Goal: Task Accomplishment & Management: Manage account settings

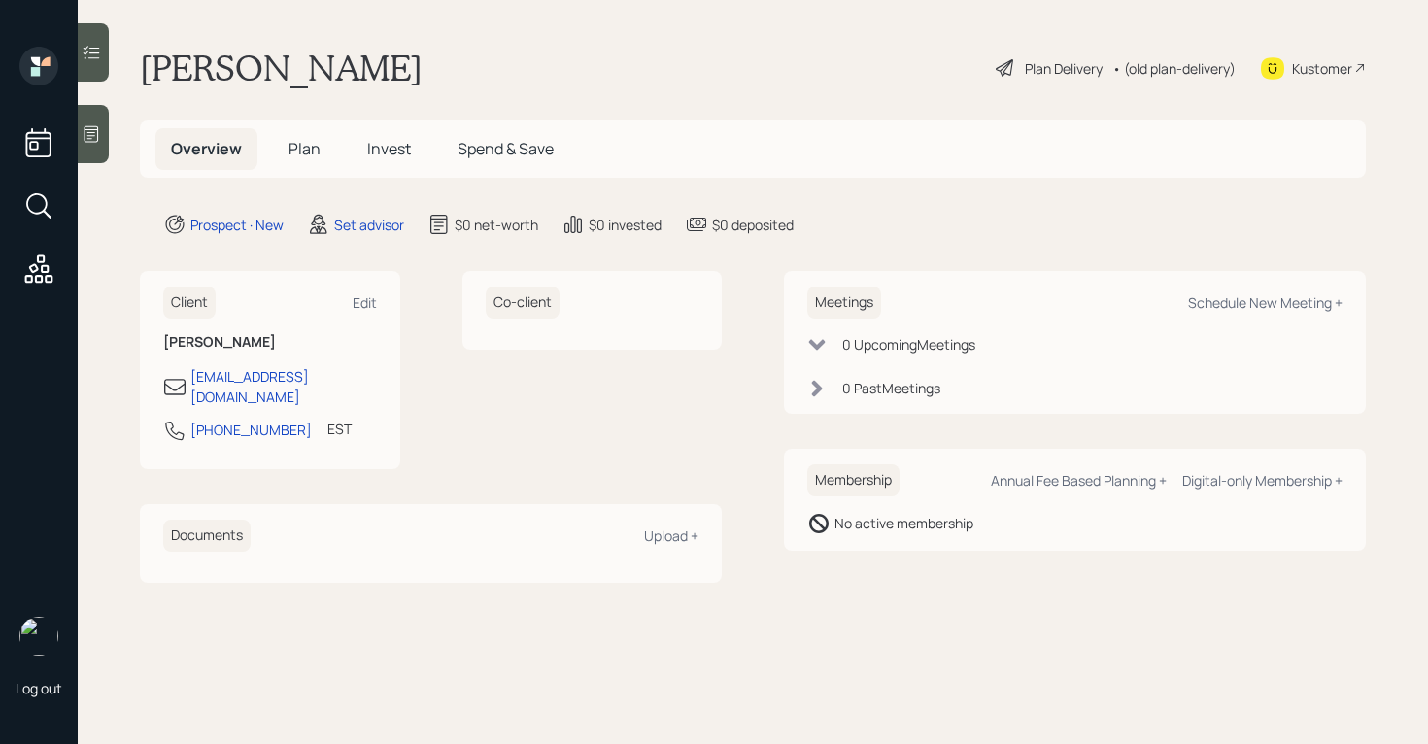
click at [99, 148] on div at bounding box center [93, 134] width 31 height 58
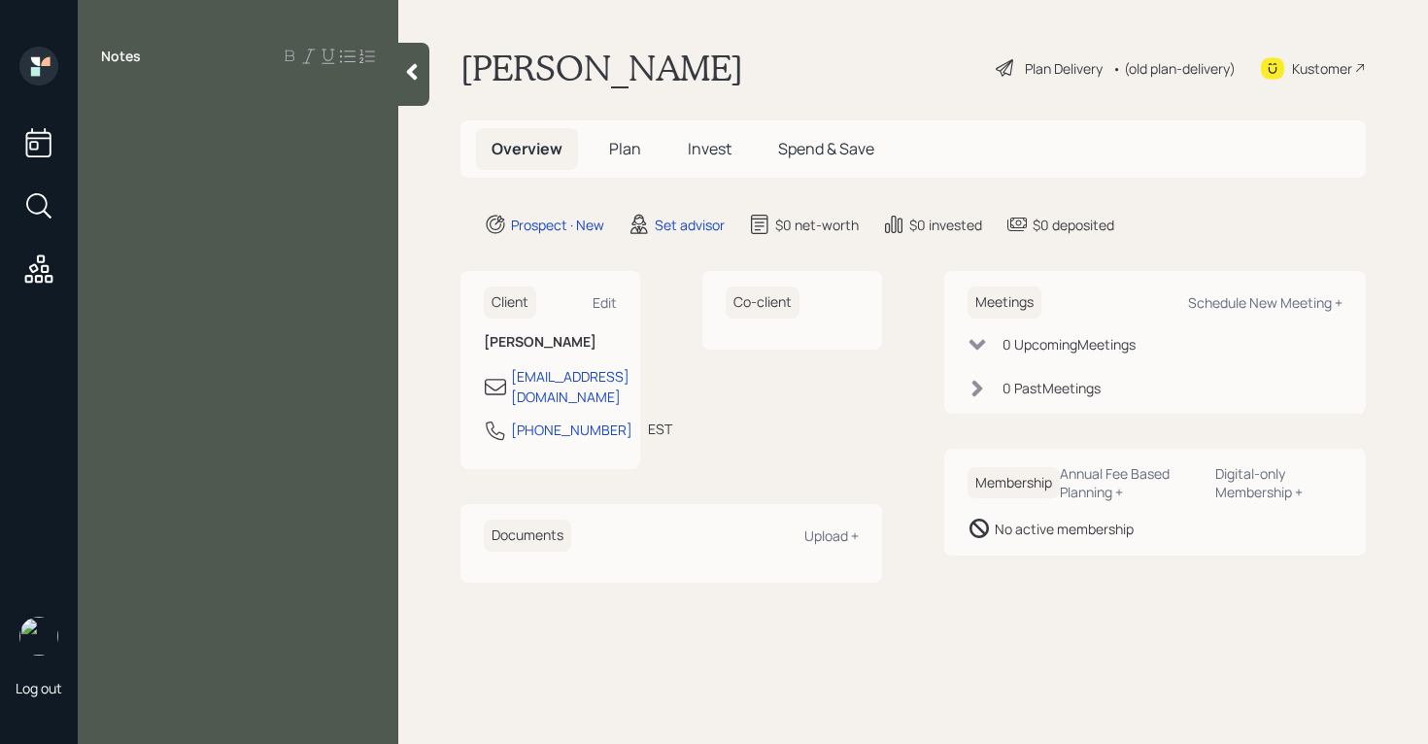
click at [121, 106] on div at bounding box center [238, 99] width 274 height 21
click at [322, 123] on div "100% in foreign equites" at bounding box center [238, 121] width 274 height 21
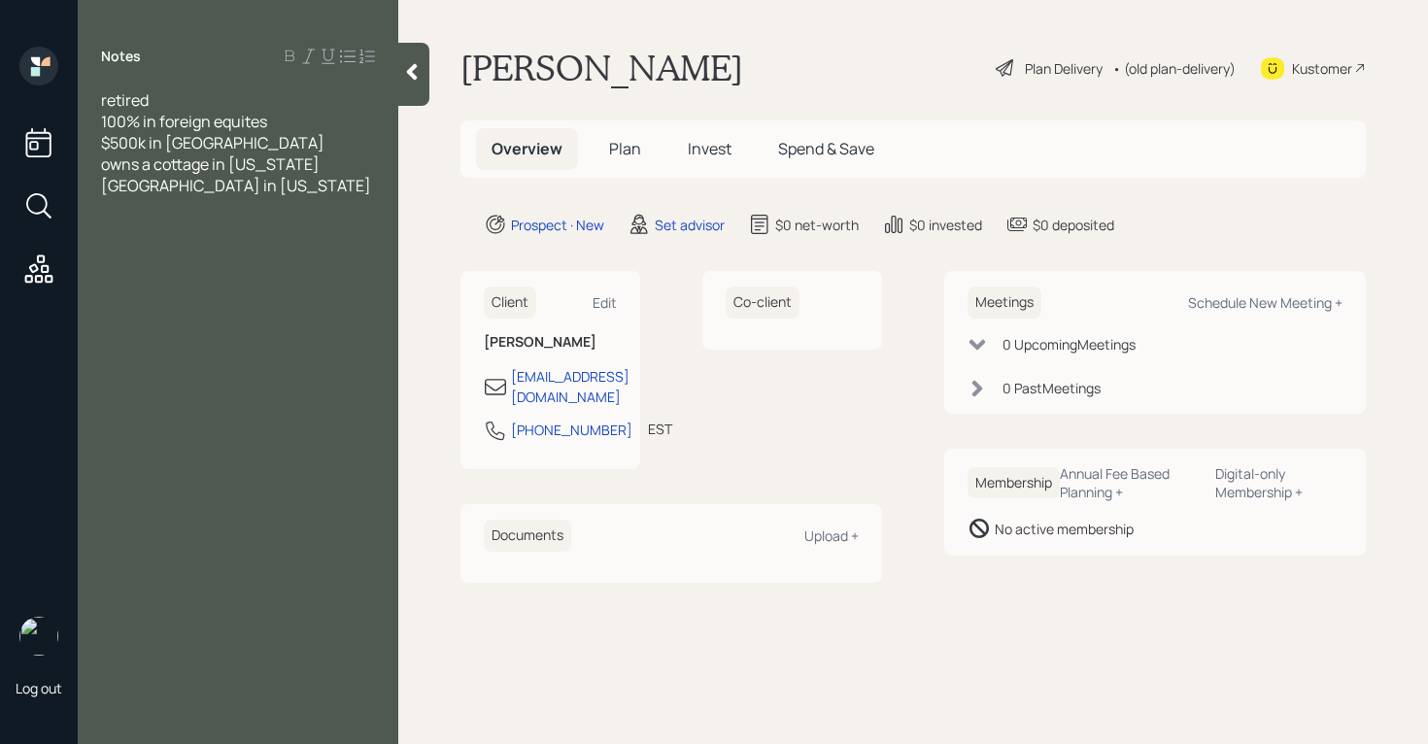
click at [180, 196] on div "Notes retired 100% in foreign equites $500k in real easte owns a cottage in [US…" at bounding box center [238, 384] width 321 height 674
click at [183, 190] on div "owns a cottage in [US_STATE][GEOGRAPHIC_DATA] in [US_STATE]" at bounding box center [238, 175] width 274 height 43
click at [261, 152] on div "retired 100% in foreign equites $500k in real easte owns a cottage in [US_STATE…" at bounding box center [238, 142] width 274 height 107
click at [172, 220] on div "Notes retired 100% in foreign equites $500k in real eastate owns a cottage in […" at bounding box center [238, 384] width 321 height 674
click at [144, 210] on div "Notes retired 100% in foreign equites $500k in real eastate owns a cottage in […" at bounding box center [238, 384] width 321 height 674
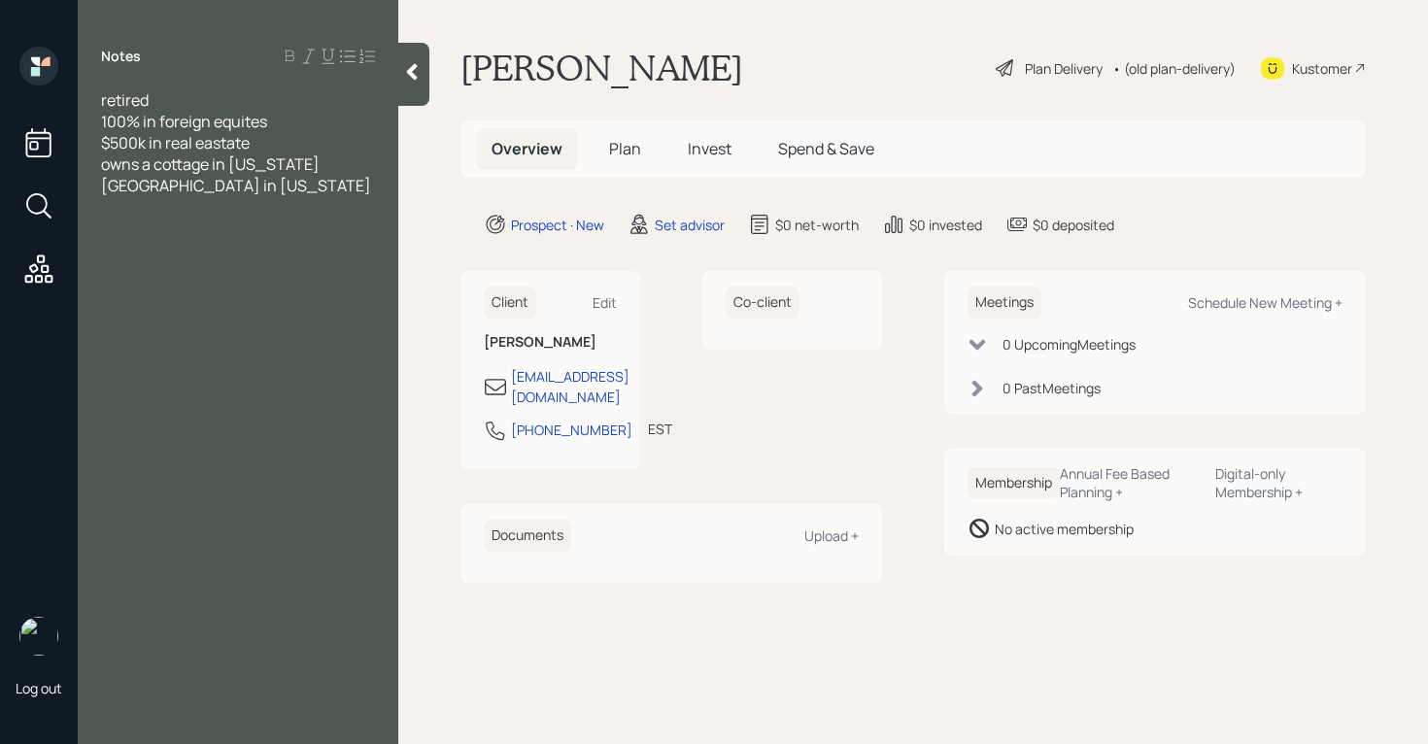
click at [166, 188] on div "owns a cottage in [US_STATE][GEOGRAPHIC_DATA] in [US_STATE]" at bounding box center [238, 175] width 274 height 43
drag, startPoint x: 189, startPoint y: 73, endPoint x: 191, endPoint y: 95, distance: 22.4
click at [189, 77] on div "Notes retired 100% in foreign equites $500k in real eastate owns a cottage in […" at bounding box center [238, 384] width 321 height 674
click at [192, 93] on div "retired" at bounding box center [238, 99] width 274 height 21
click at [337, 148] on div "100% in foreign equites" at bounding box center [238, 142] width 274 height 21
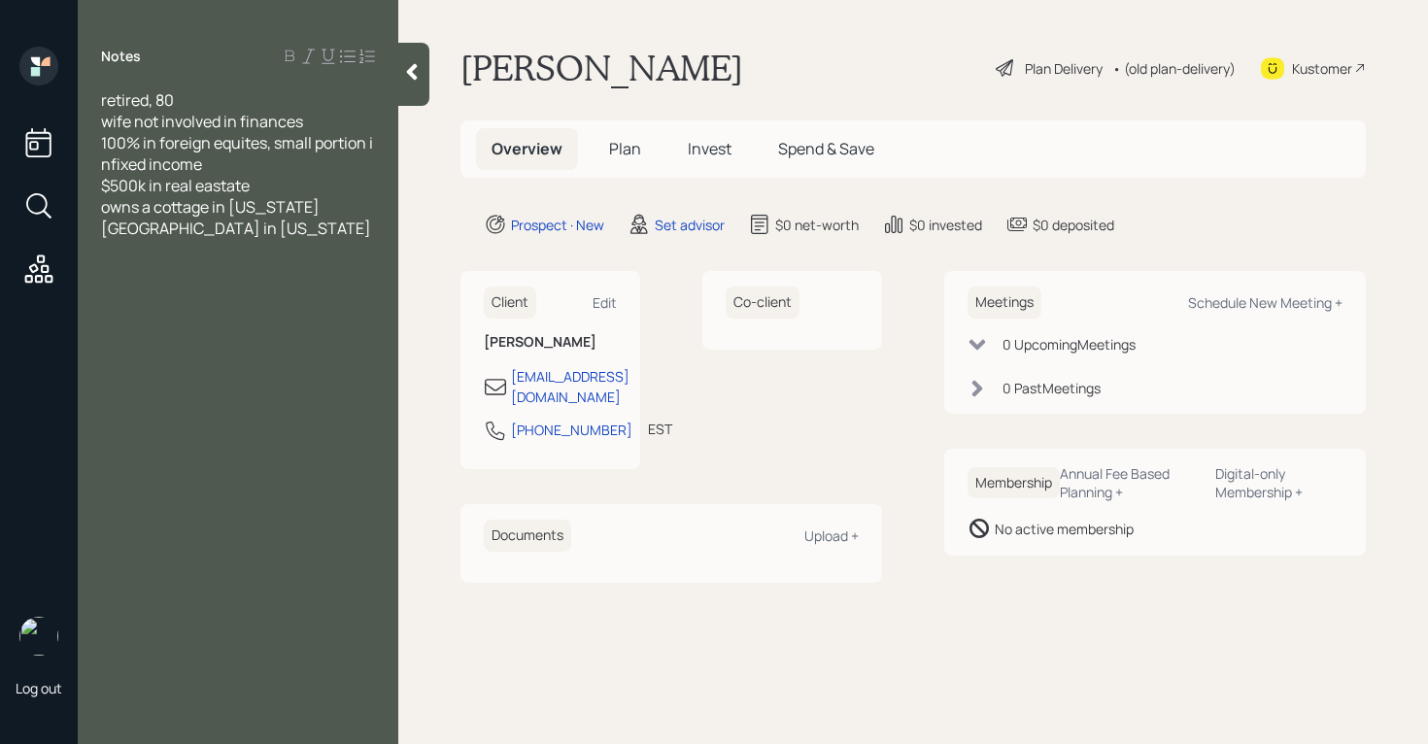
click at [106, 168] on span "100% in foreign equites, small portion i nfixed income" at bounding box center [238, 153] width 275 height 43
click at [249, 159] on div "100% in foreign equites, small portion in fixed income" at bounding box center [238, 153] width 274 height 43
click at [186, 297] on div "Notes retired, 80 wife not involved in finances 100% in foreign equites, small …" at bounding box center [238, 384] width 321 height 674
click at [183, 286] on div "Notes retired, 80 wife not involved in finances 100% in foreign equites, small …" at bounding box center [238, 384] width 321 height 674
click at [120, 252] on div at bounding box center [238, 249] width 274 height 21
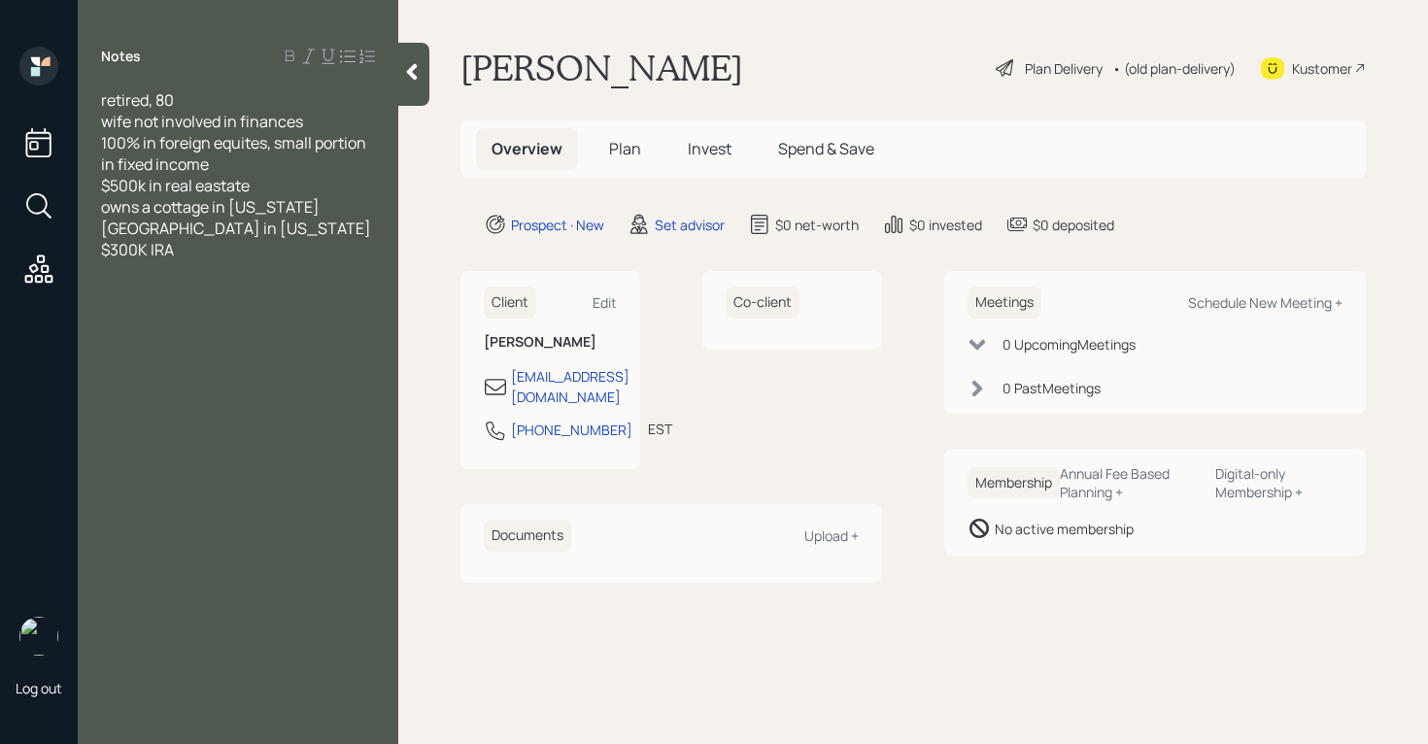
click at [201, 254] on div "$300K IRA" at bounding box center [238, 249] width 274 height 21
click at [1337, 303] on div "Schedule New Meeting +" at bounding box center [1265, 302] width 154 height 18
select select "round-[PERSON_NAME]"
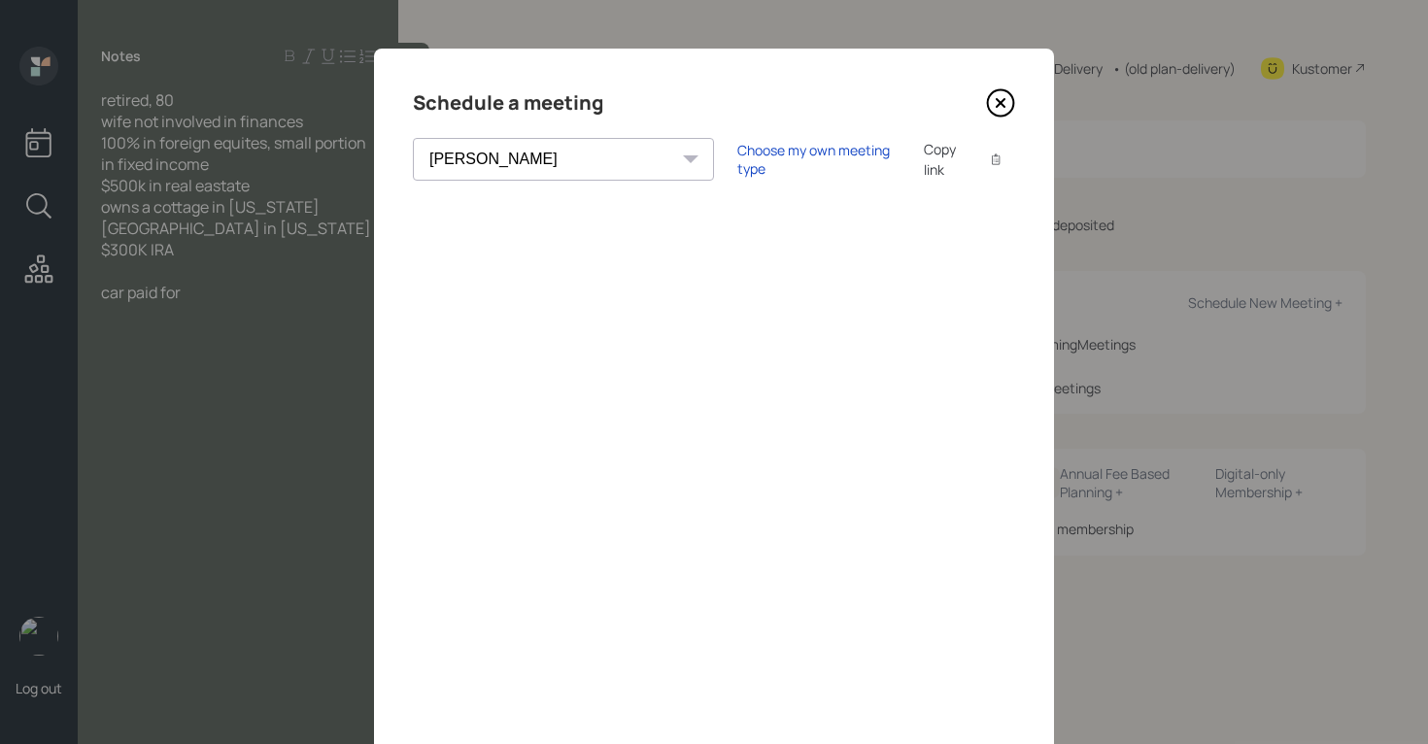
click at [986, 98] on icon at bounding box center [1000, 102] width 29 height 29
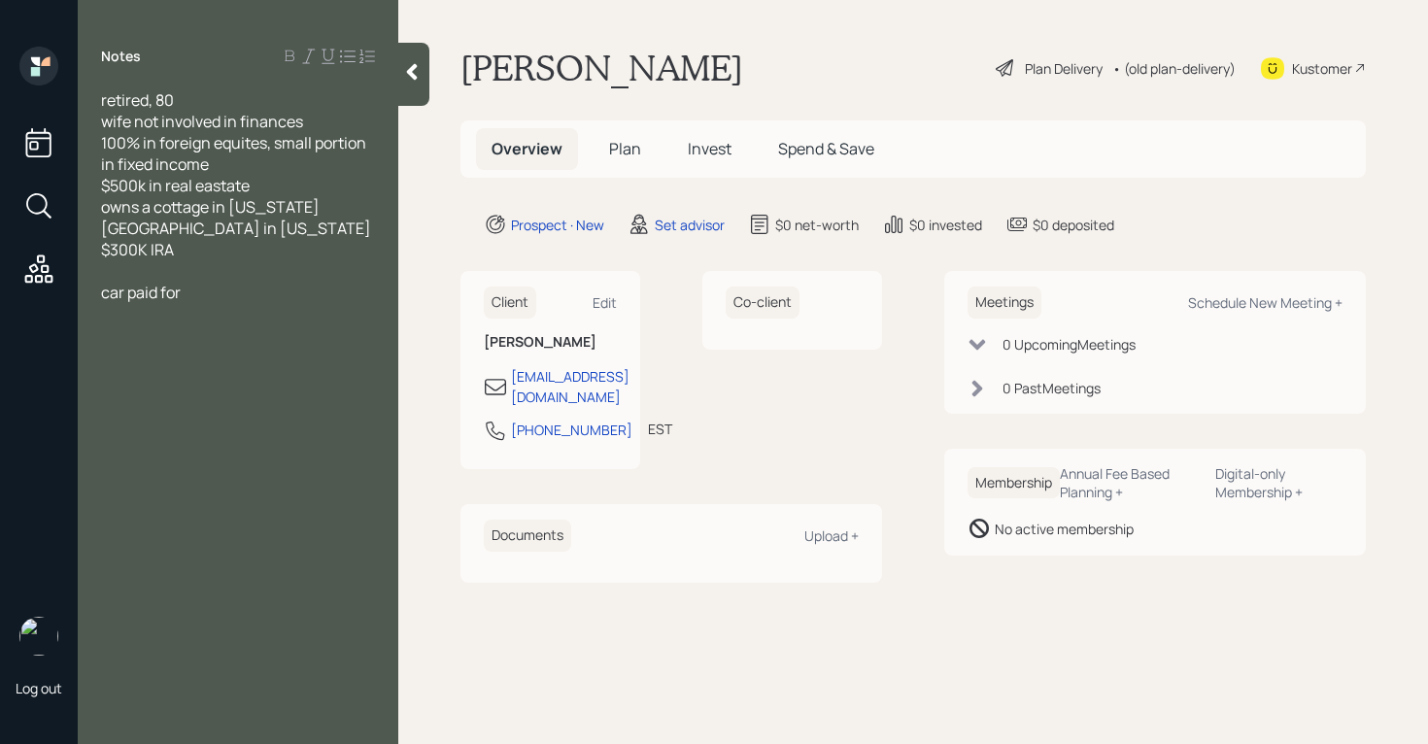
click at [144, 143] on span "100% in foreign equites, small portion in fixed income" at bounding box center [235, 153] width 268 height 43
click at [258, 188] on div "$500k in real eastate" at bounding box center [238, 185] width 274 height 21
drag, startPoint x: 266, startPoint y: 189, endPoint x: 77, endPoint y: 184, distance: 189.6
click at [78, 181] on div "retired, 80 wife not involved in finances 100% invested in foreign equites, sma…" at bounding box center [238, 206] width 321 height 235
click at [347, 167] on div "100% invested in foreign equites, small portion in fixed income" at bounding box center [238, 153] width 274 height 43
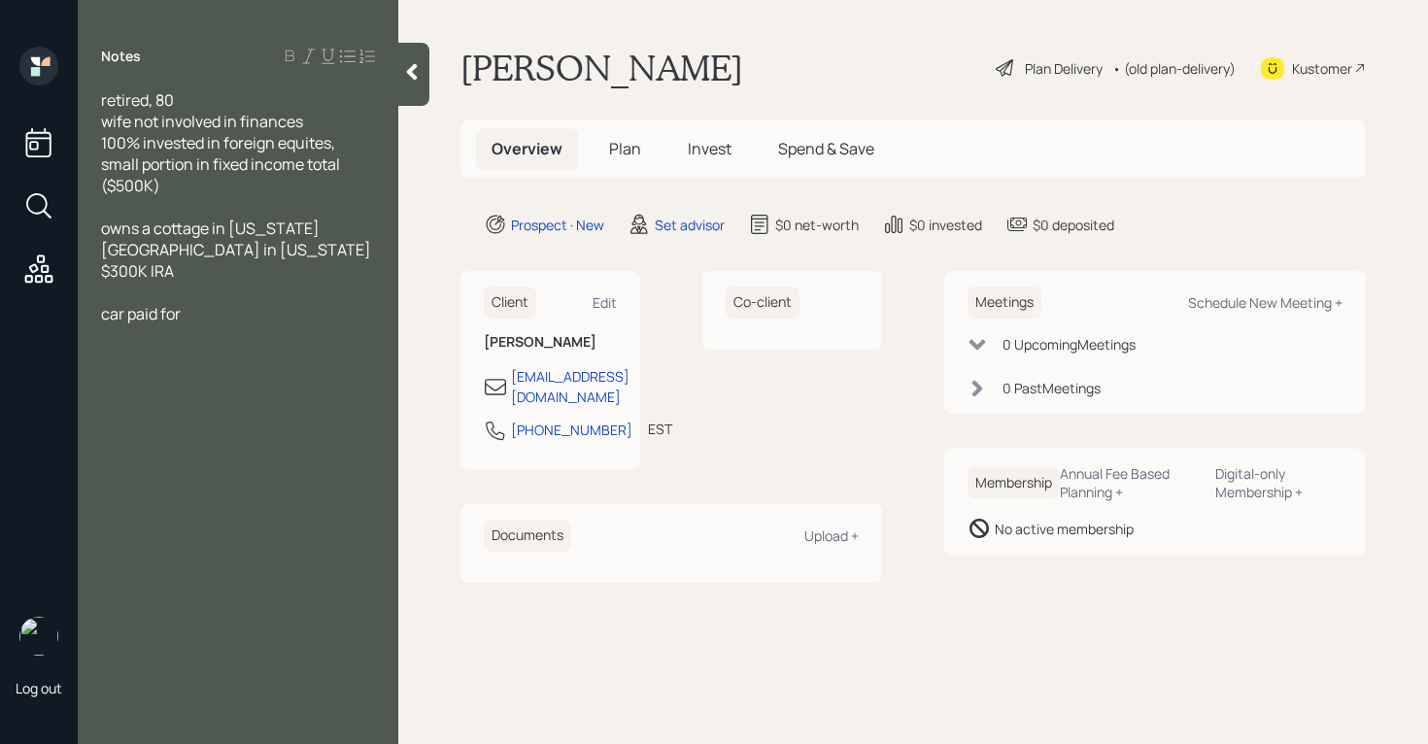
click at [103, 232] on span "owns a cottage in [US_STATE][GEOGRAPHIC_DATA] in [US_STATE]" at bounding box center [236, 239] width 270 height 43
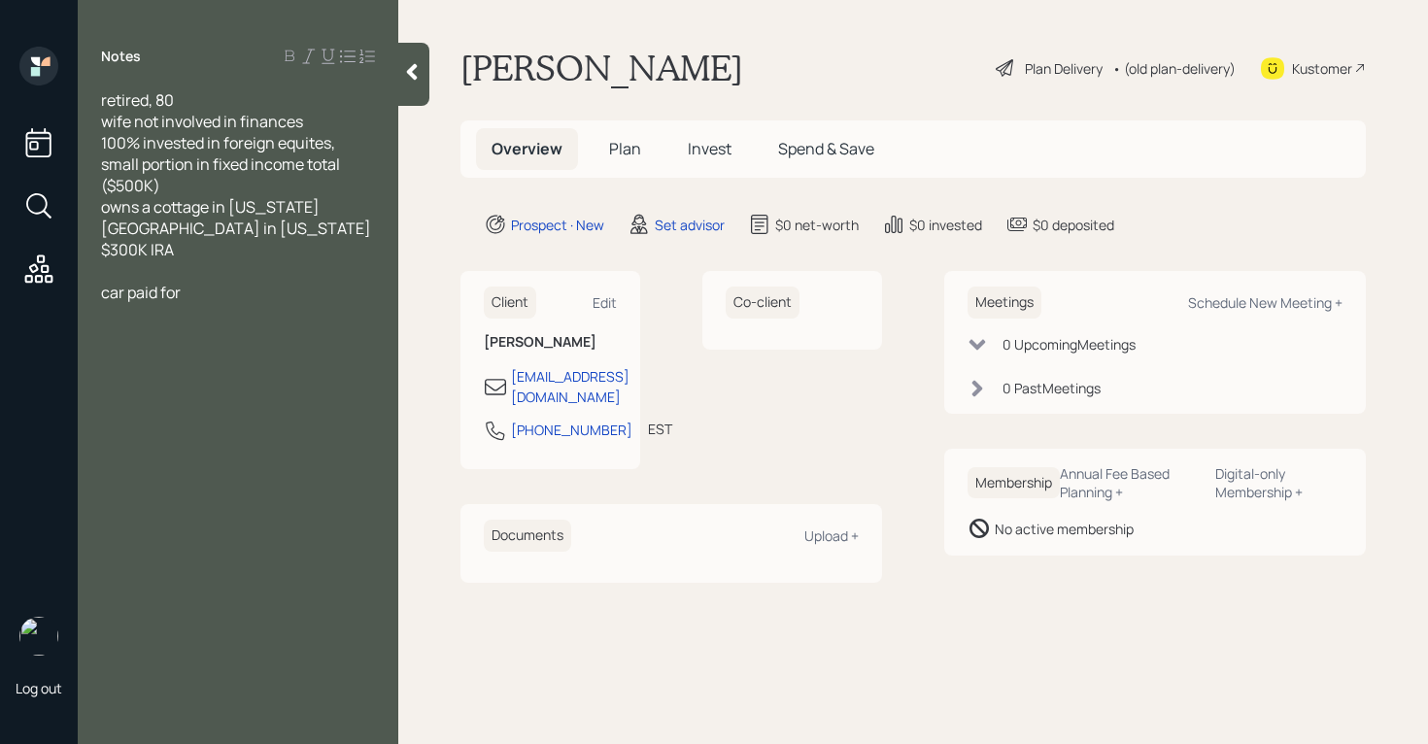
click at [185, 236] on div "owns a cottage in [US_STATE][GEOGRAPHIC_DATA] in [US_STATE]" at bounding box center [238, 217] width 274 height 43
click at [194, 303] on div "car paid for" at bounding box center [238, 313] width 274 height 21
click at [412, 76] on icon at bounding box center [412, 72] width 11 height 17
